Goal: Entertainment & Leisure: Browse casually

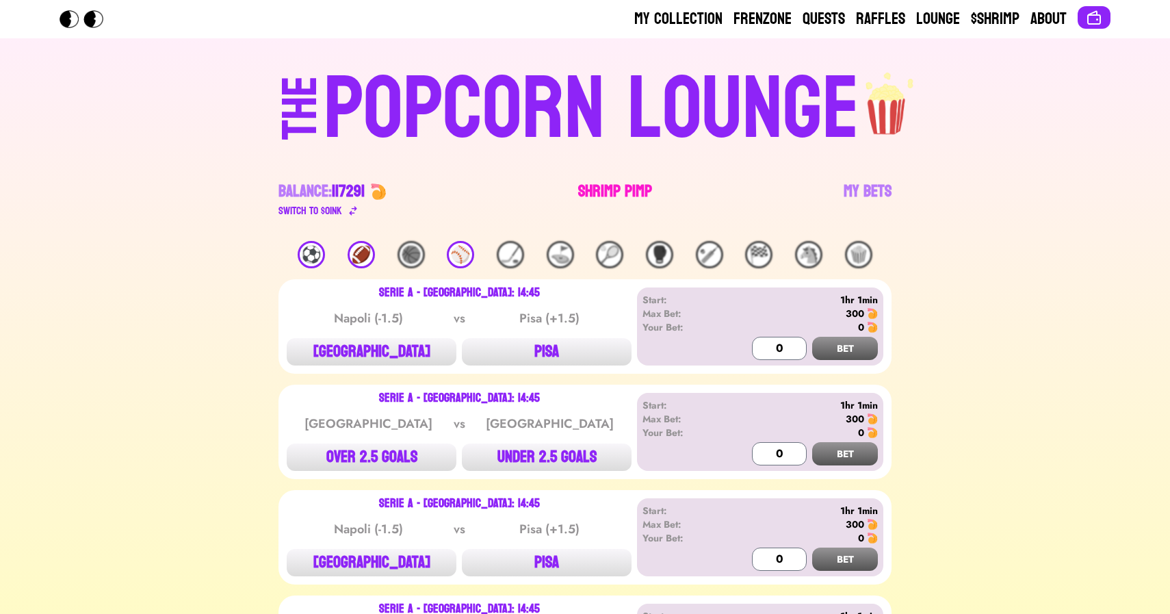
click at [600, 192] on link "Shrimp Pimp" at bounding box center [615, 200] width 74 height 38
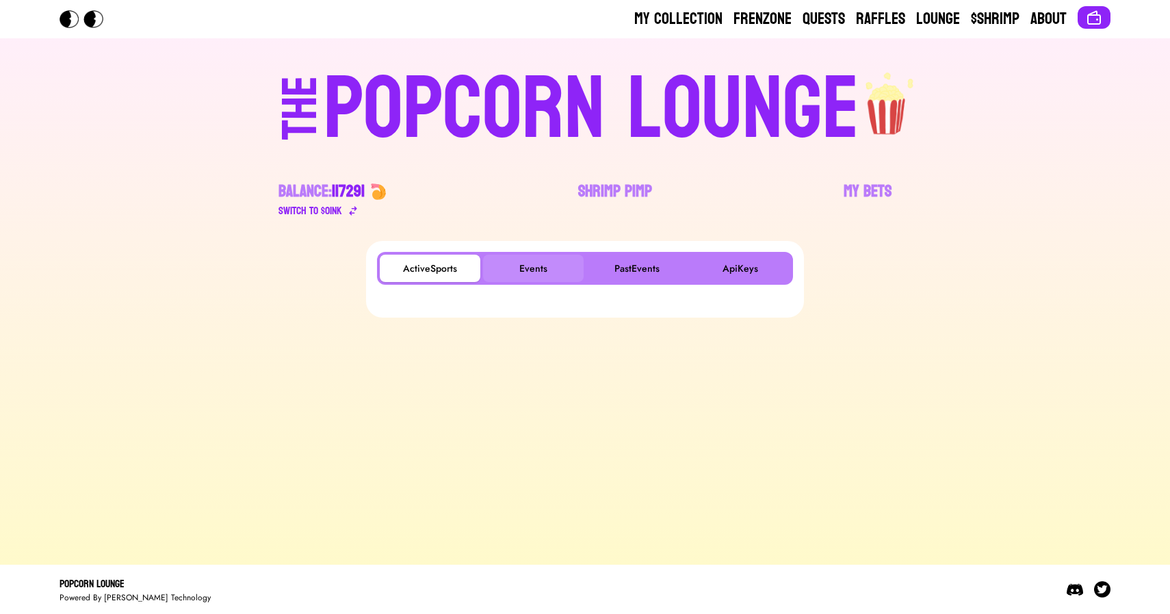
click at [520, 271] on button "Events" at bounding box center [533, 268] width 101 height 27
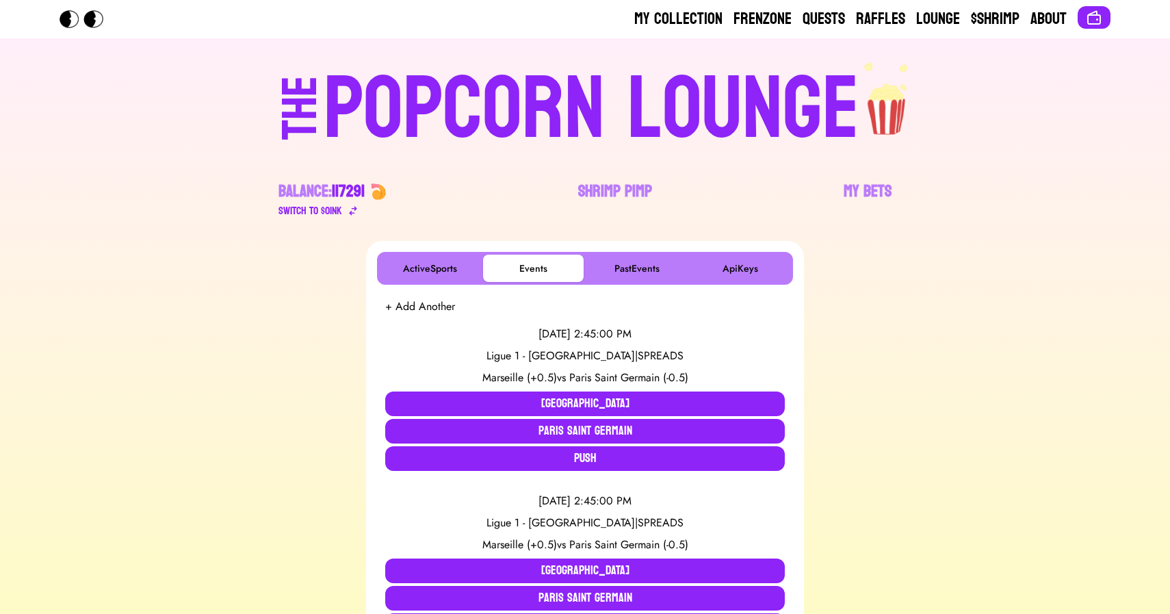
click at [507, 131] on div "POPCORN LOUNGE" at bounding box center [592, 110] width 536 height 88
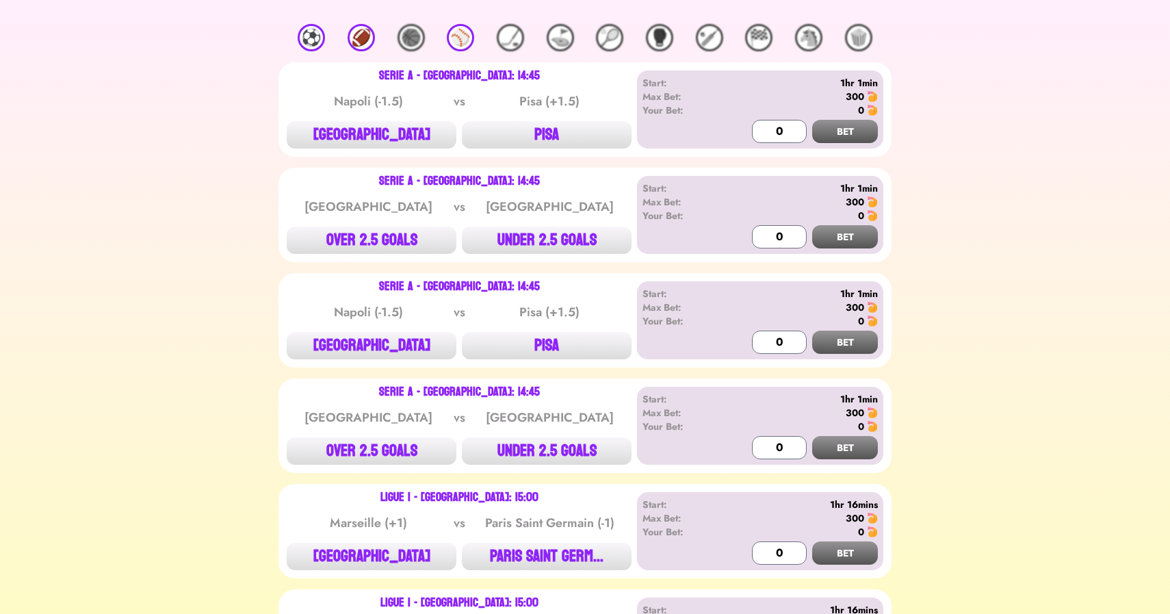
scroll to position [220, 0]
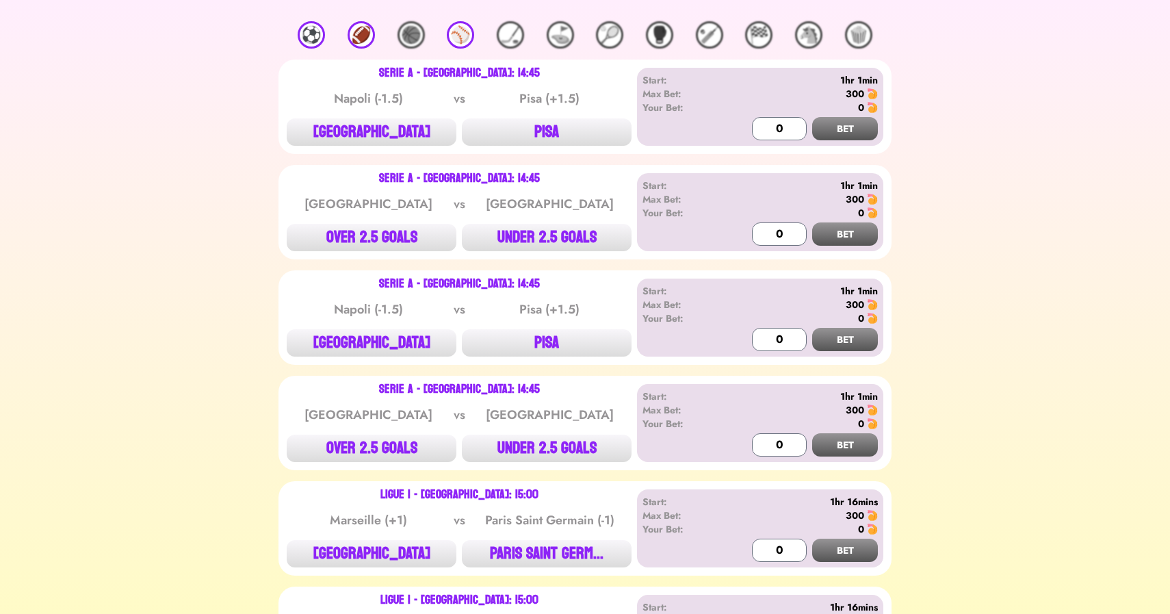
click at [302, 31] on div "⚽️" at bounding box center [311, 34] width 27 height 27
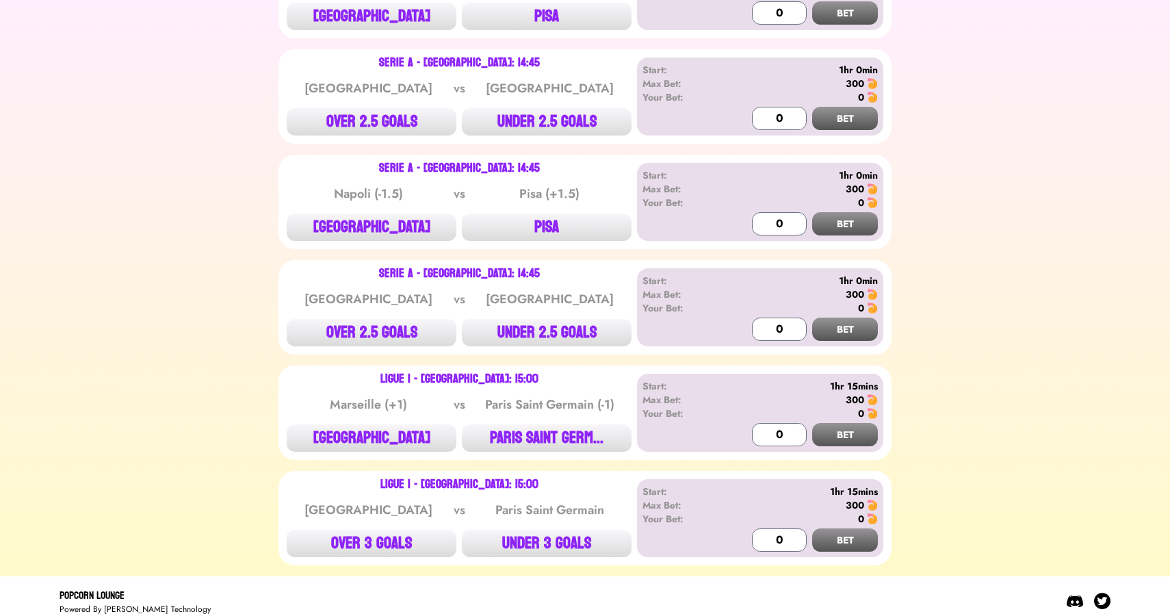
scroll to position [346, 0]
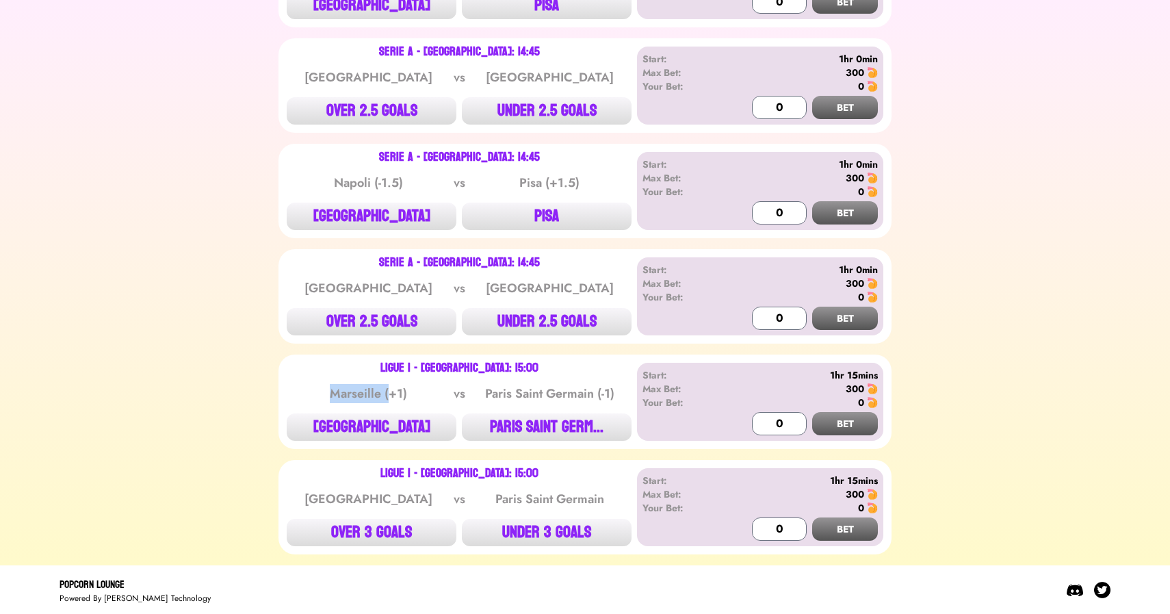
drag, startPoint x: 314, startPoint y: 395, endPoint x: 387, endPoint y: 389, distance: 73.4
click at [387, 389] on div "Marseille (+1)" at bounding box center [369, 393] width 138 height 19
click at [400, 423] on button "[GEOGRAPHIC_DATA]" at bounding box center [372, 426] width 170 height 27
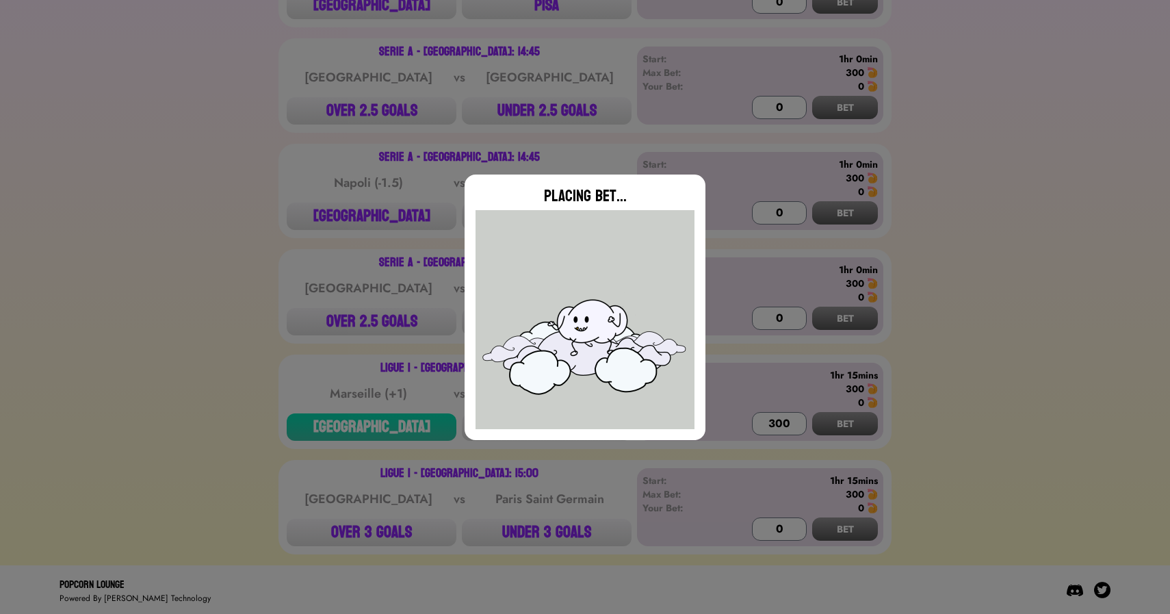
type input "0"
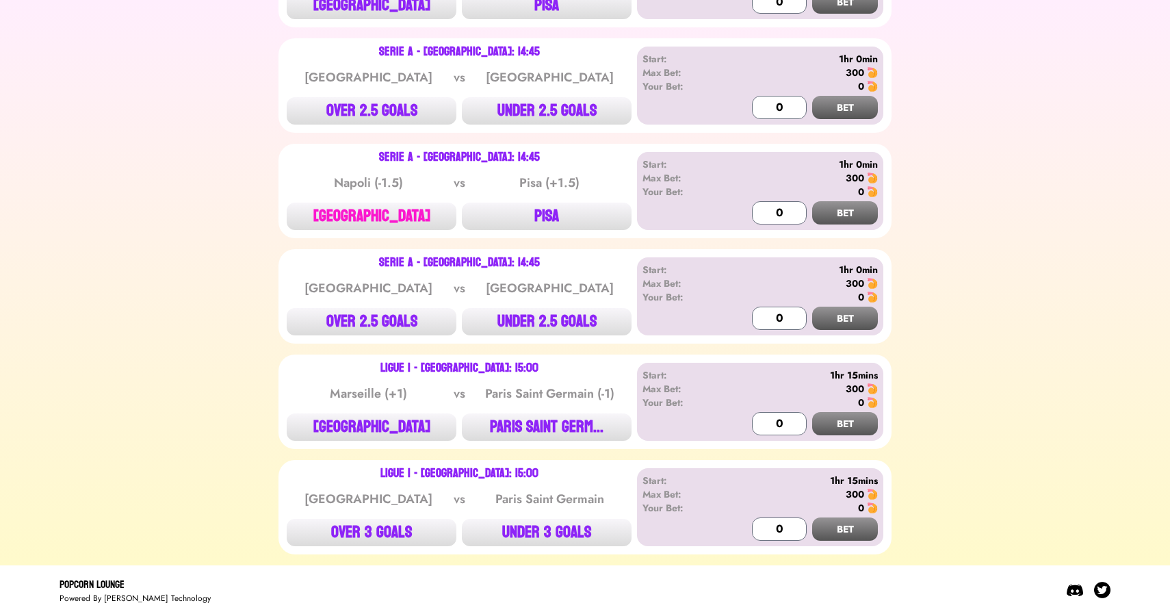
click at [306, 225] on button "[GEOGRAPHIC_DATA]" at bounding box center [372, 216] width 170 height 27
click at [231, 272] on div "⚽️ 🏈 🏀 ⚾️ 🏒 ⛳️ 🎾 🥊 🏏 🏁 🐴 🍿 Serie A - Italy: 14:45 Napoli (-1.5) vs Pisa (+1.5) …" at bounding box center [584, 225] width 1137 height 660
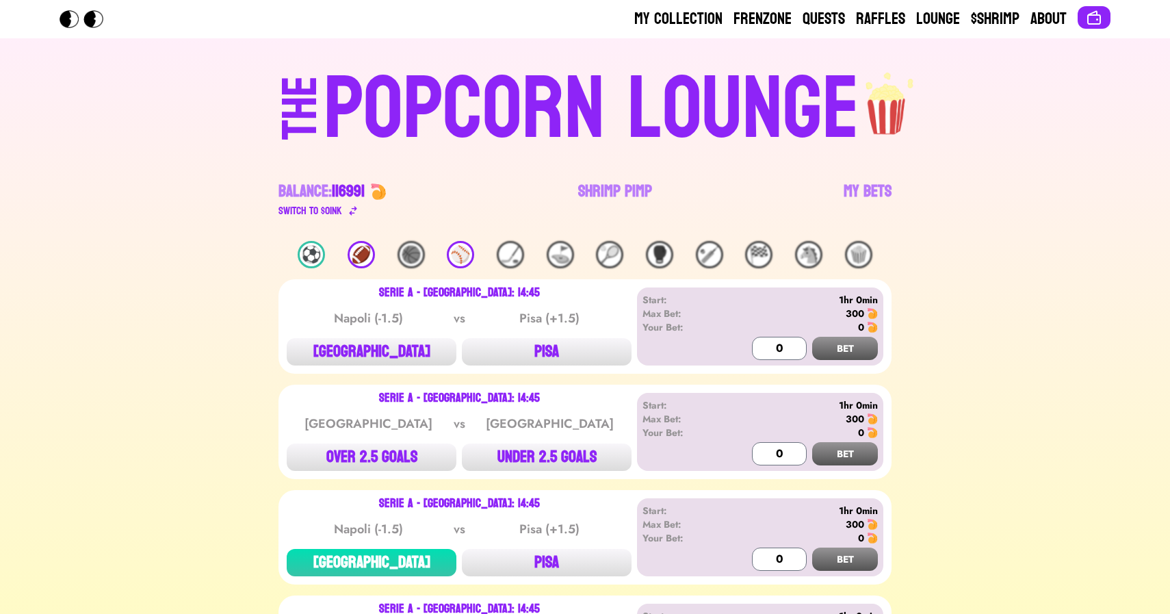
click at [462, 253] on div "⚾️" at bounding box center [460, 254] width 27 height 27
